Goal: Check status: Check status

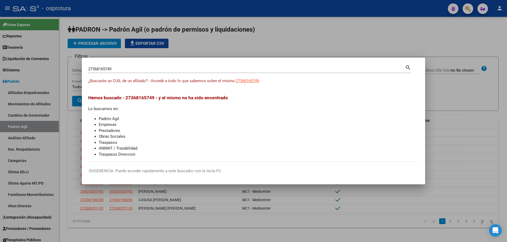
click at [150, 71] on input "27368165749" at bounding box center [246, 69] width 317 height 5
paste input "0-34574857-2"
type input "20345748572"
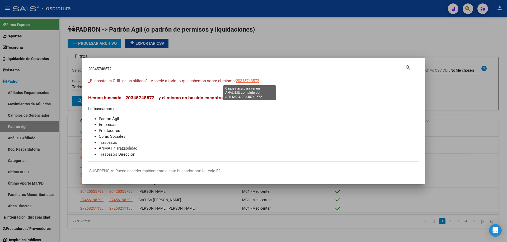
click at [246, 82] on span "20345748572" at bounding box center [247, 81] width 23 height 5
type textarea "20345748572"
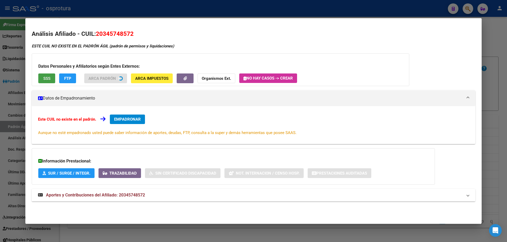
click at [47, 81] on span "SSS" at bounding box center [46, 78] width 7 height 5
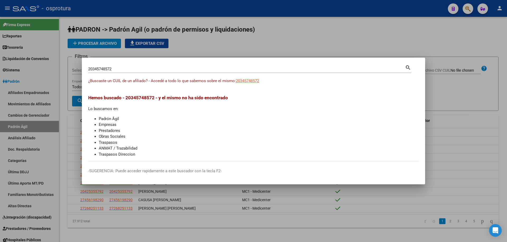
click at [170, 70] on input "20345748572" at bounding box center [246, 69] width 317 height 5
paste input "-34575871-3"
type input "20345758713"
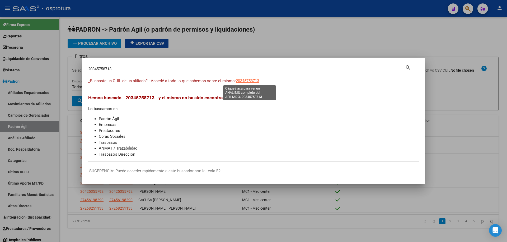
click at [250, 82] on span "20345758713" at bounding box center [247, 81] width 23 height 5
type textarea "20345758713"
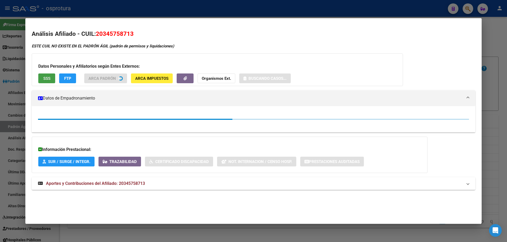
click at [45, 81] on button "SSS" at bounding box center [46, 79] width 17 height 10
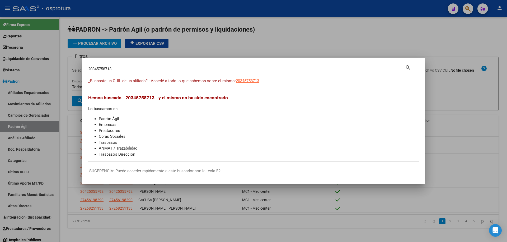
click at [164, 70] on input "20345758713" at bounding box center [246, 69] width 317 height 5
paste input "-34579267-9"
type input "20345792679"
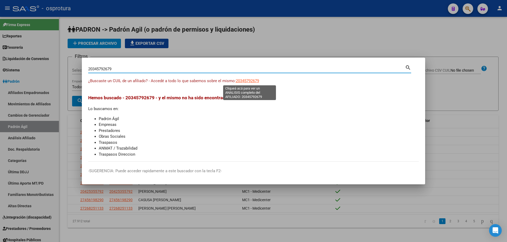
click at [241, 79] on span "20345792679" at bounding box center [247, 81] width 23 height 5
type textarea "20345792679"
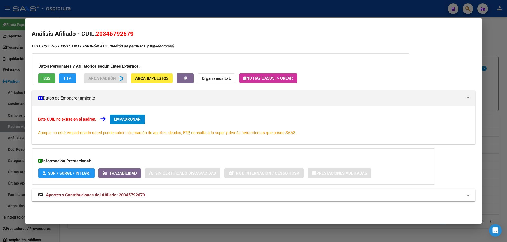
click at [51, 81] on button "SSS" at bounding box center [46, 79] width 17 height 10
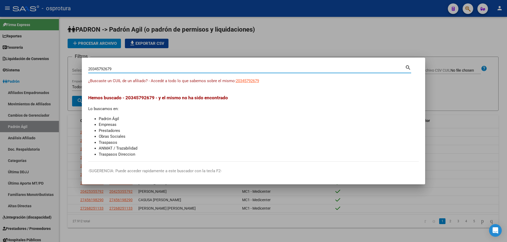
click at [175, 70] on input "20345792679" at bounding box center [246, 69] width 317 height 5
paste input "-34614103-5"
type input "20346141035"
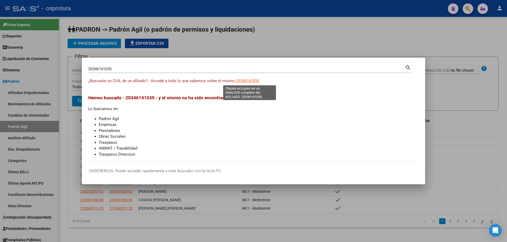
click at [247, 79] on span "20346141035" at bounding box center [247, 81] width 23 height 5
type textarea "20346141035"
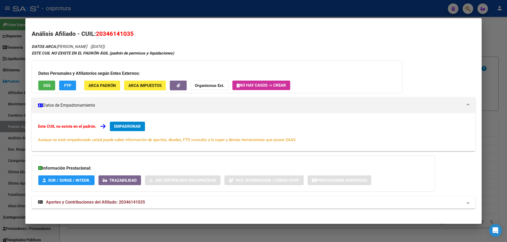
click at [49, 83] on span "SSS" at bounding box center [46, 85] width 7 height 5
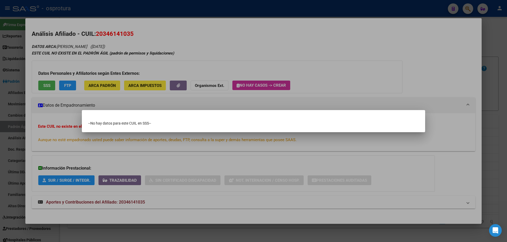
click at [253, 234] on div at bounding box center [253, 121] width 507 height 242
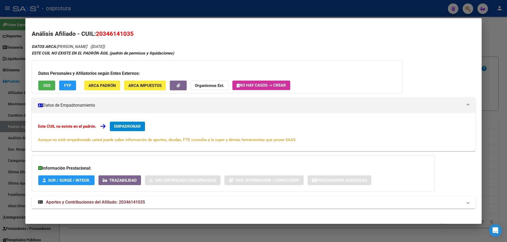
click at [58, 240] on div at bounding box center [253, 121] width 507 height 242
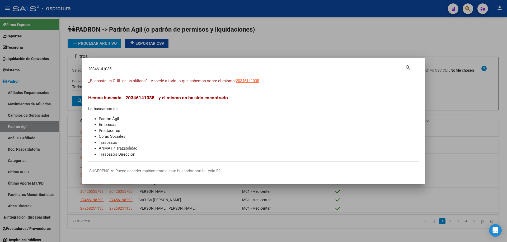
click at [189, 148] on li "ANMAT / Trazabilidad" at bounding box center [259, 149] width 320 height 6
click at [125, 137] on li "Obras Sociales" at bounding box center [259, 137] width 320 height 6
